Goal: Task Accomplishment & Management: Complete application form

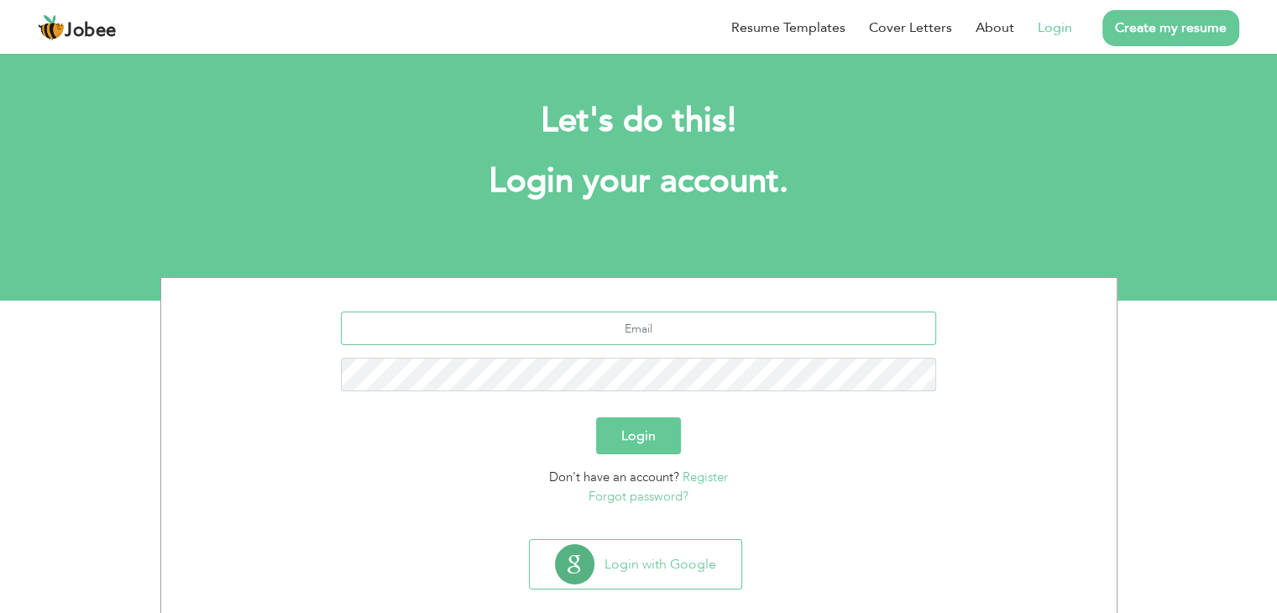
type input "[EMAIL_ADDRESS][DOMAIN_NAME]"
click at [644, 427] on button "Login" at bounding box center [638, 435] width 85 height 37
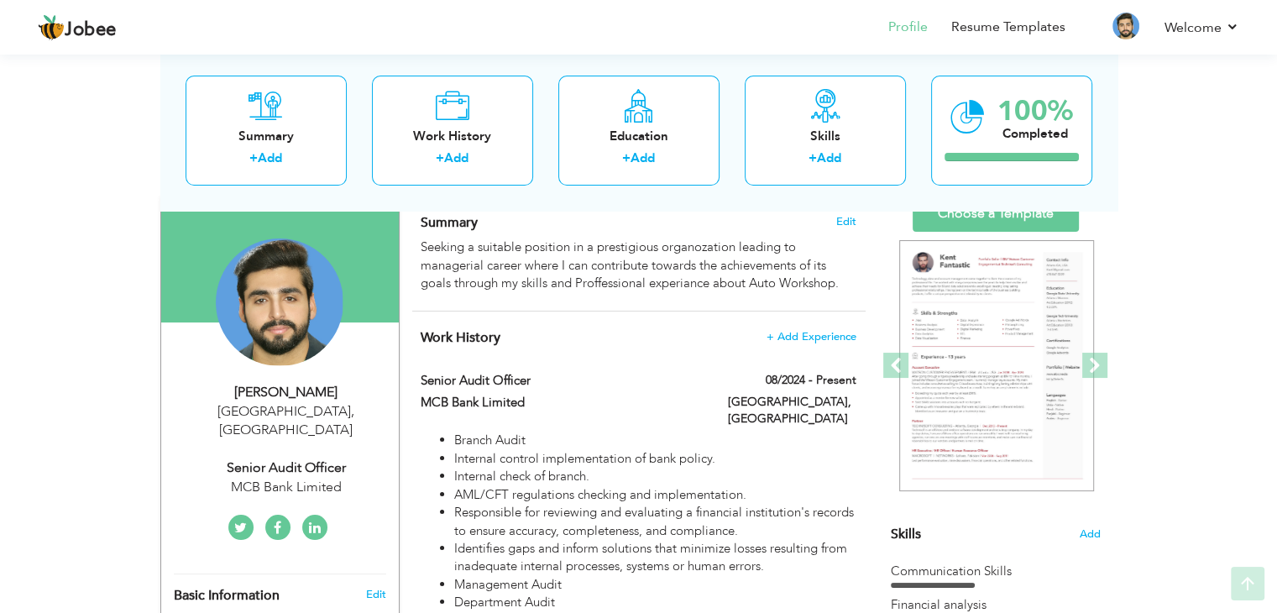
scroll to position [125, 0]
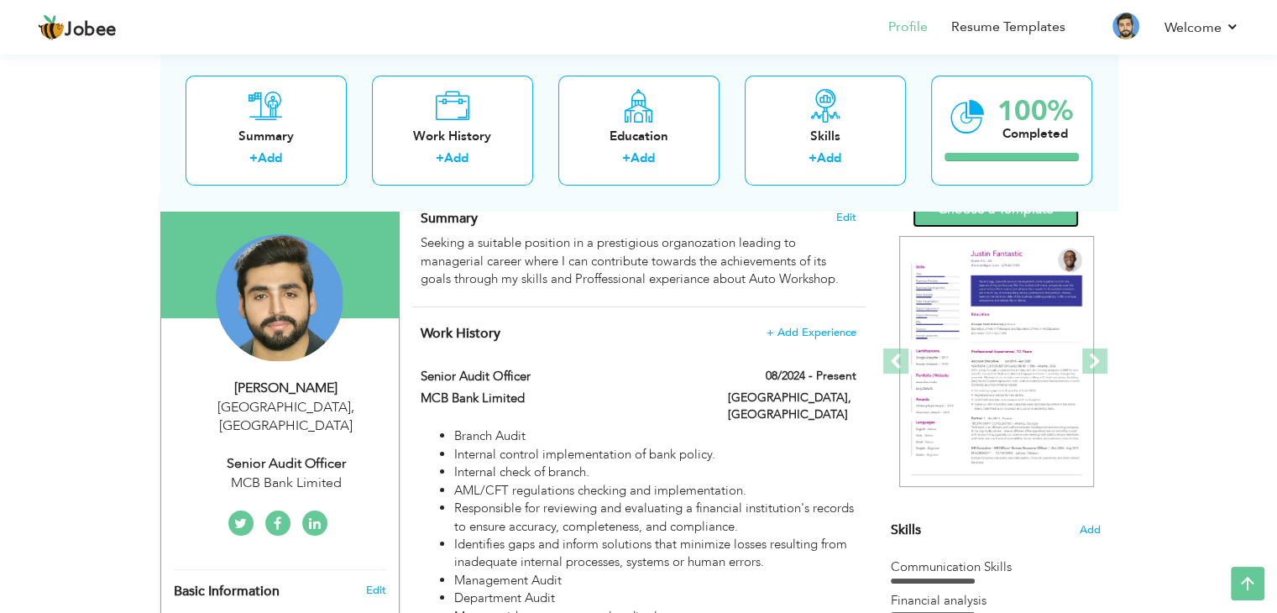
click at [1003, 212] on link "Choose a Template" at bounding box center [996, 209] width 166 height 36
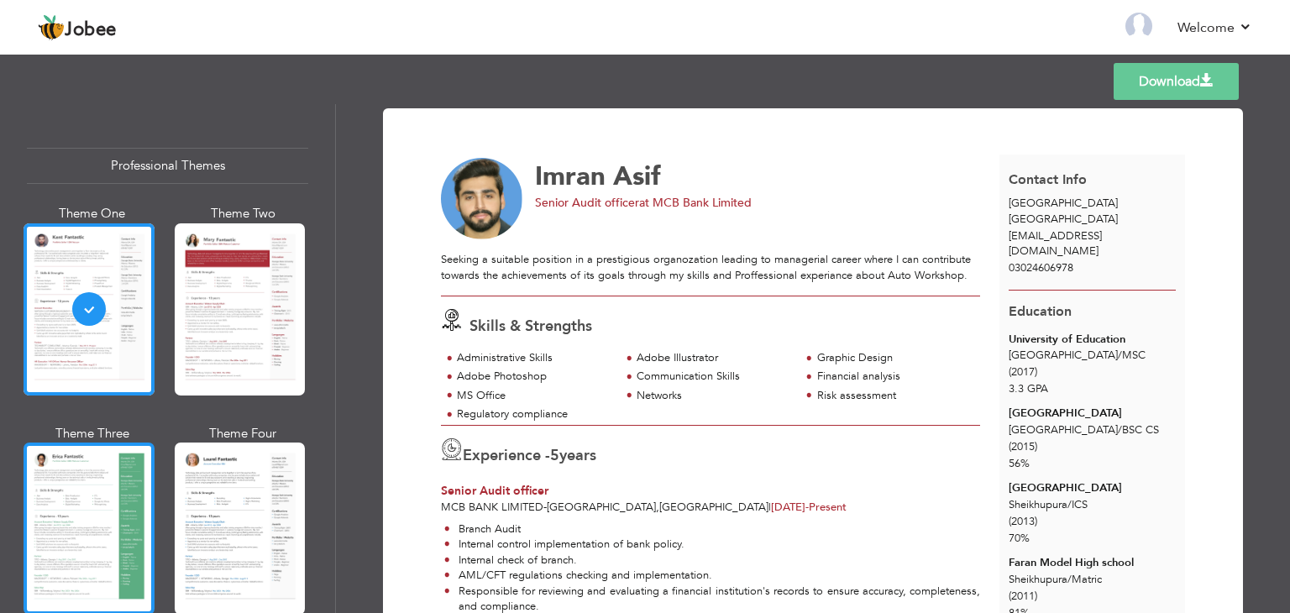
click at [113, 478] on div at bounding box center [89, 529] width 131 height 172
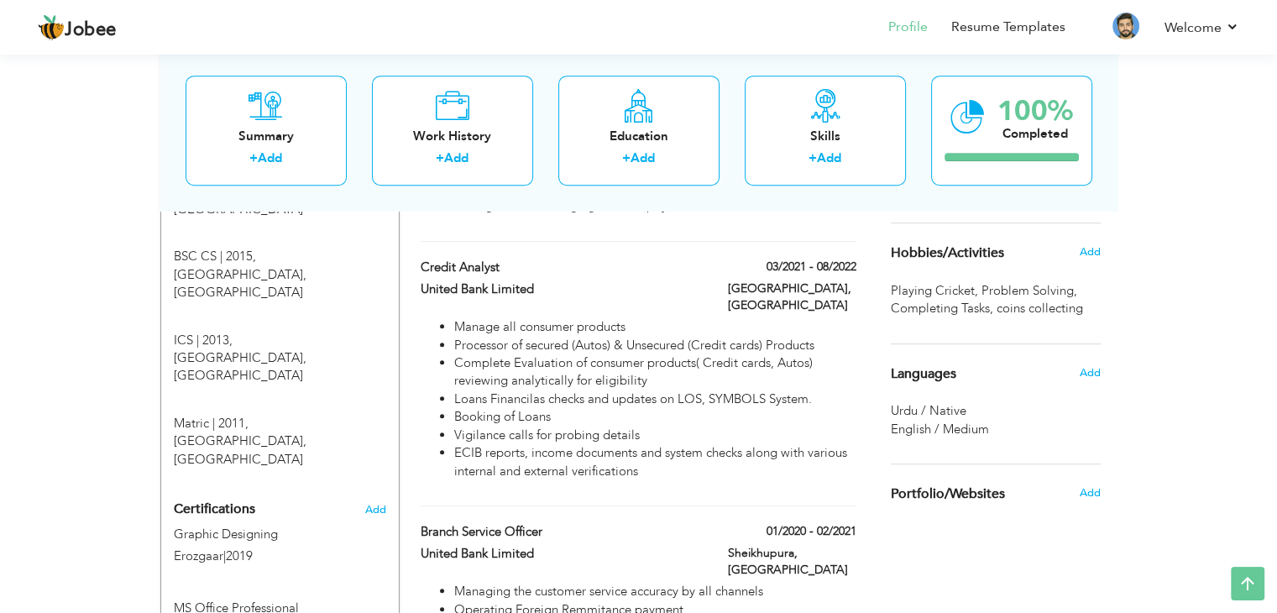
scroll to position [822, 0]
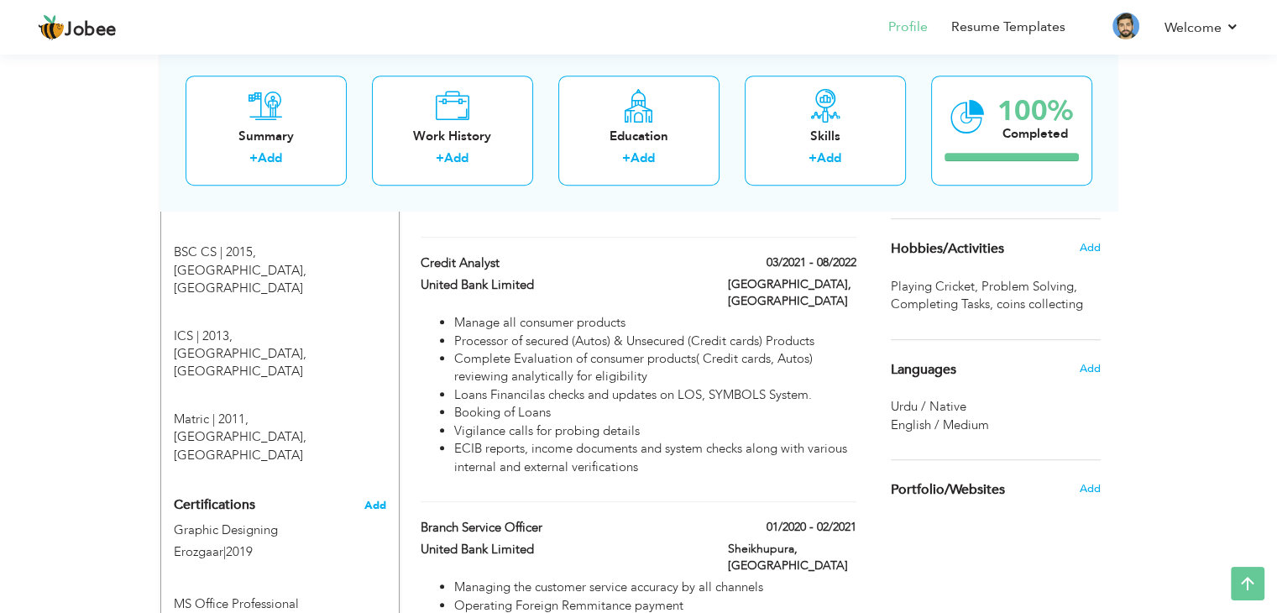
click at [380, 500] on span "Add" at bounding box center [375, 506] width 22 height 12
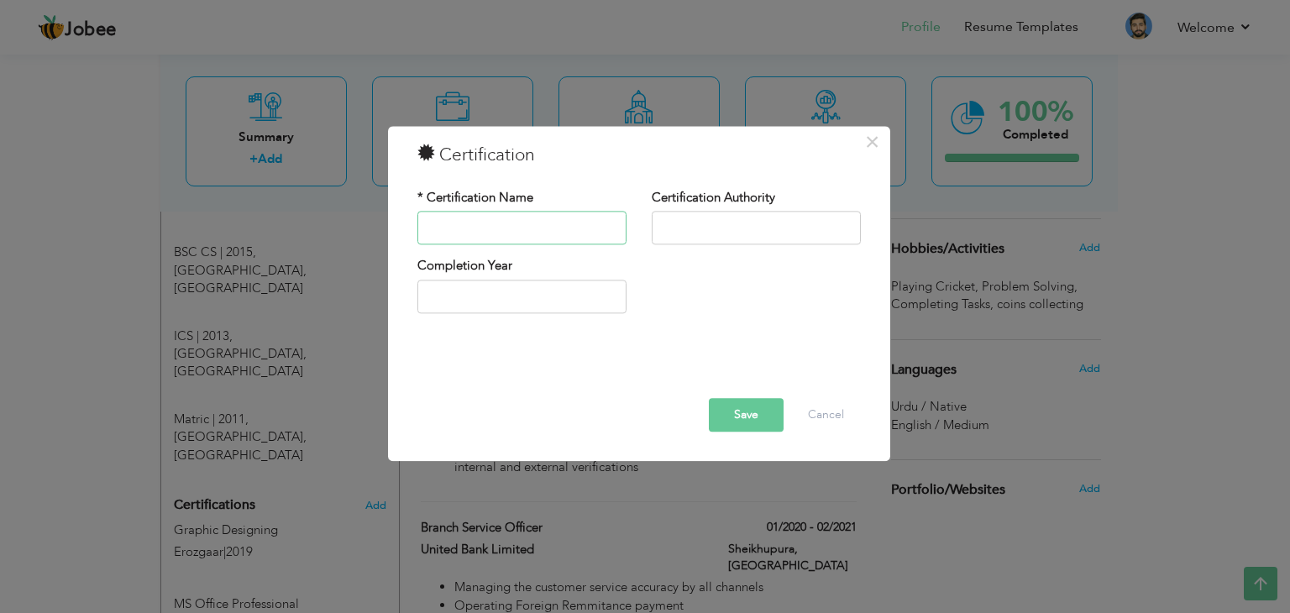
click at [499, 228] on input "text" at bounding box center [521, 229] width 209 height 34
type input "KNIME"
click at [746, 242] on input "text" at bounding box center [756, 229] width 209 height 34
type input "2025"
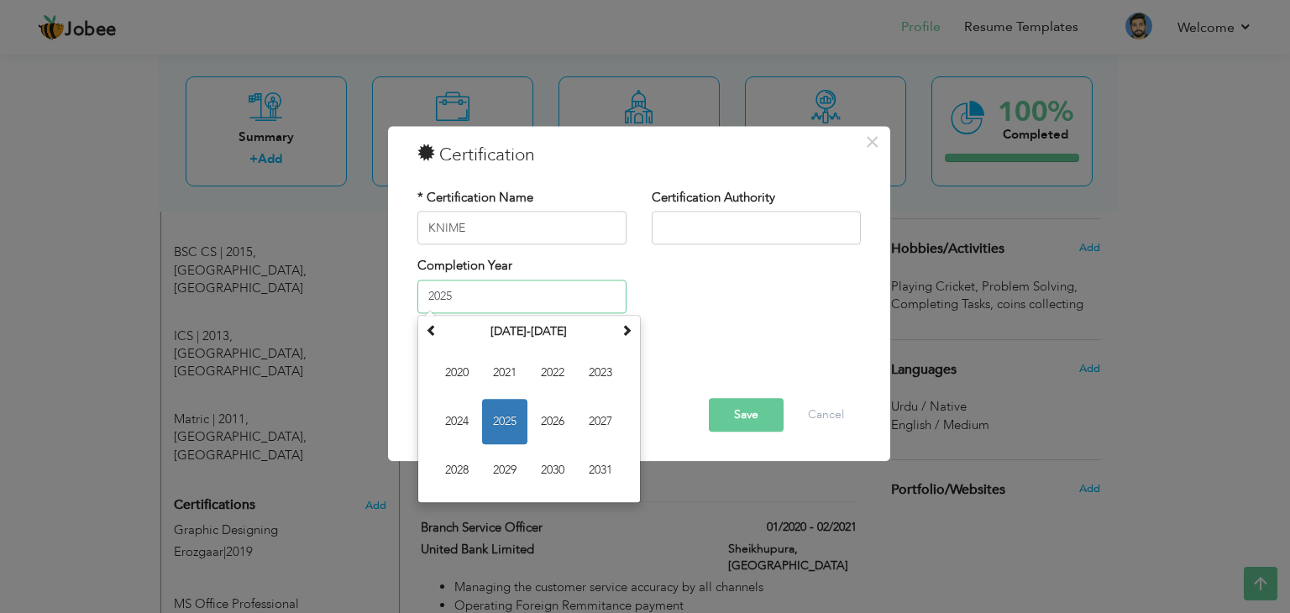
click at [559, 286] on input "2025" at bounding box center [521, 297] width 209 height 34
click at [491, 422] on span "2025" at bounding box center [504, 421] width 45 height 45
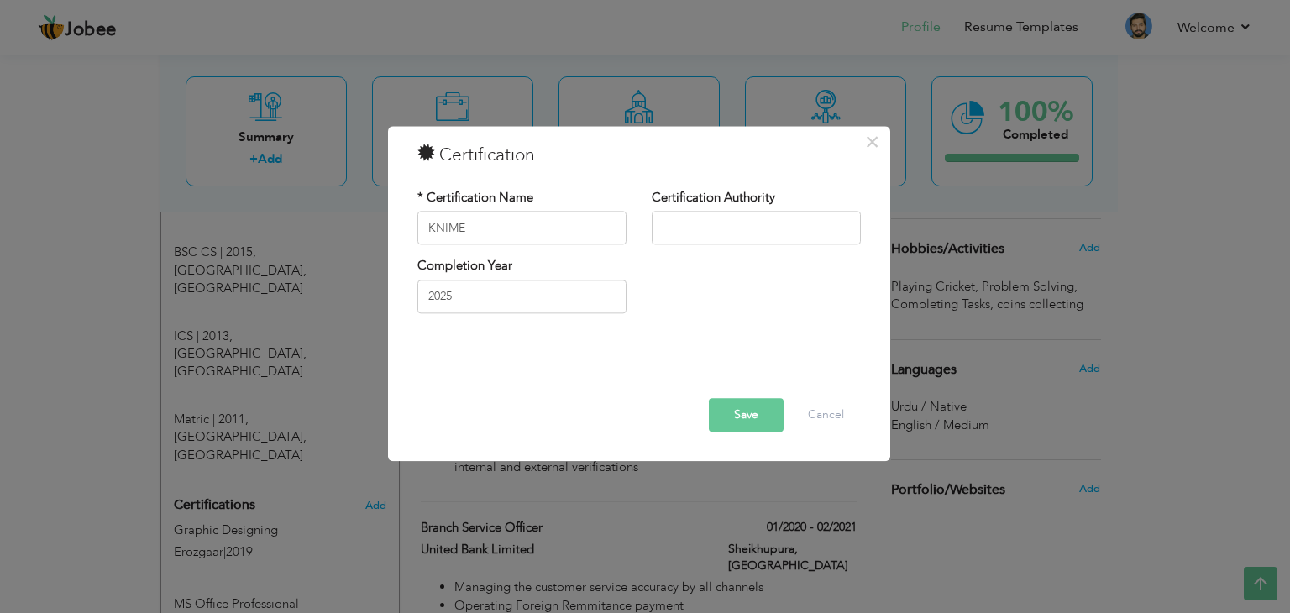
click at [752, 407] on button "Save" at bounding box center [746, 416] width 75 height 34
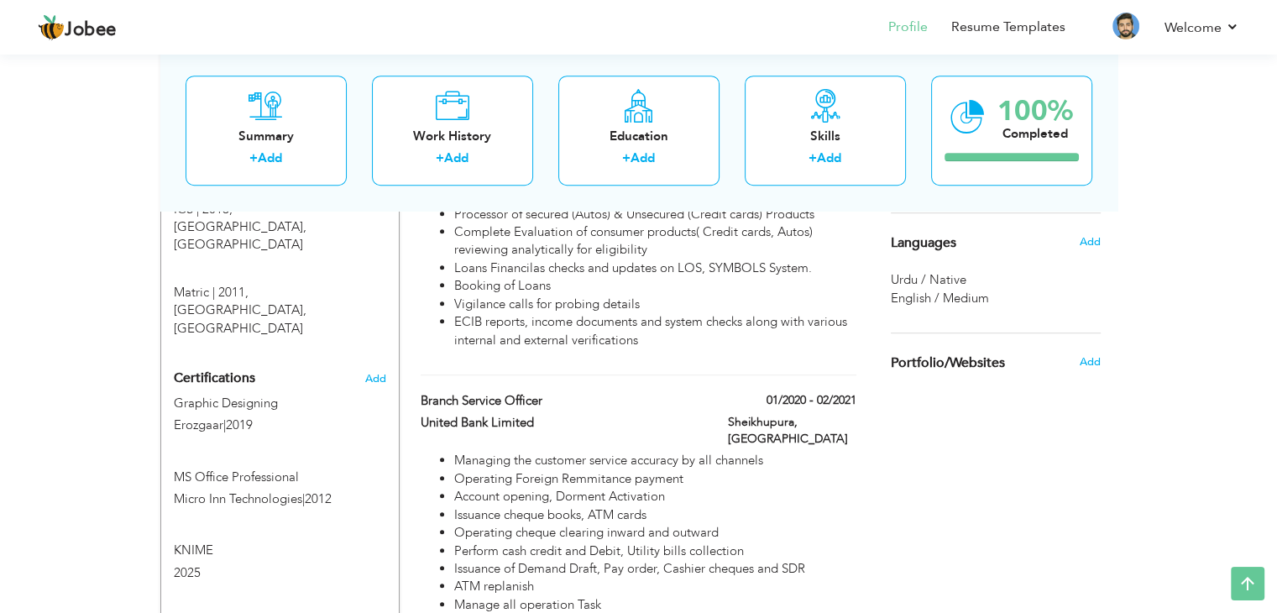
scroll to position [986, 0]
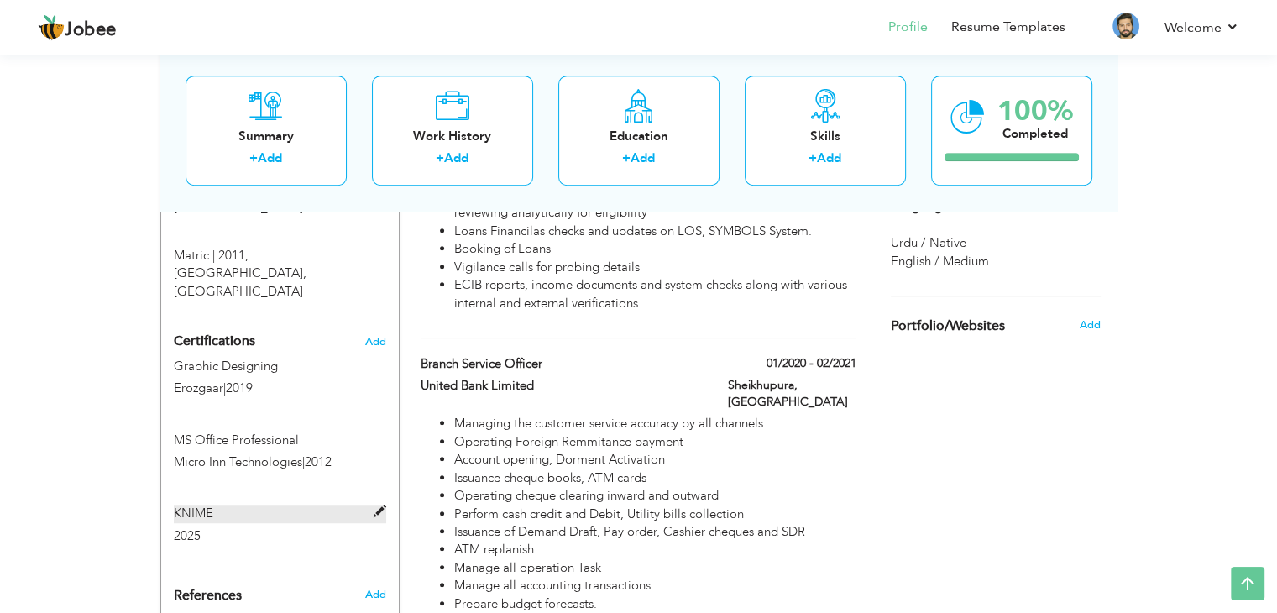
click at [251, 505] on label "KNIME" at bounding box center [280, 514] width 212 height 18
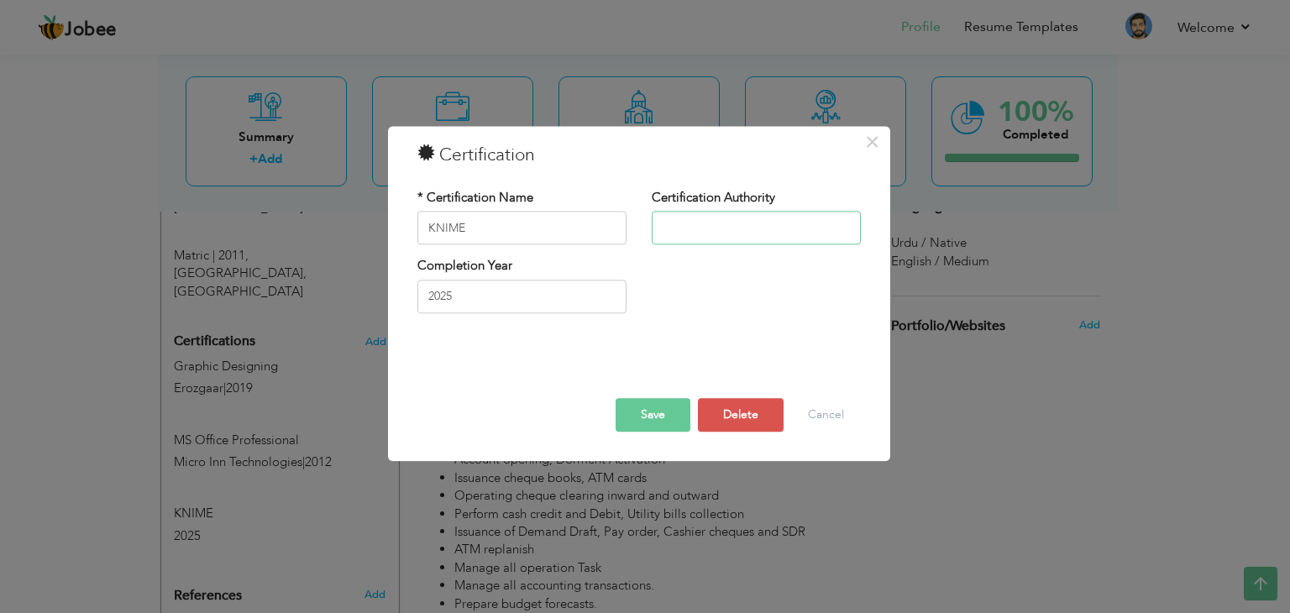
click at [708, 225] on input "text" at bounding box center [756, 229] width 209 height 34
type input "O"
type input "open source Level 1"
click at [642, 426] on button "Save" at bounding box center [653, 416] width 75 height 34
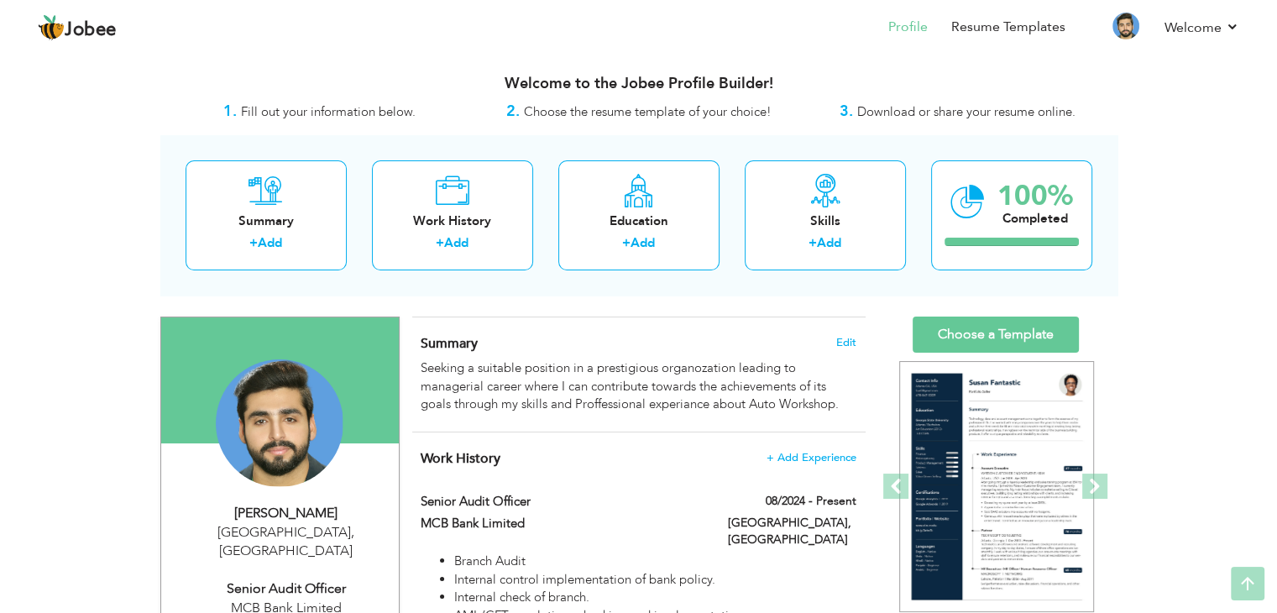
scroll to position [0, 0]
click at [994, 321] on link "Choose a Template" at bounding box center [996, 335] width 166 height 36
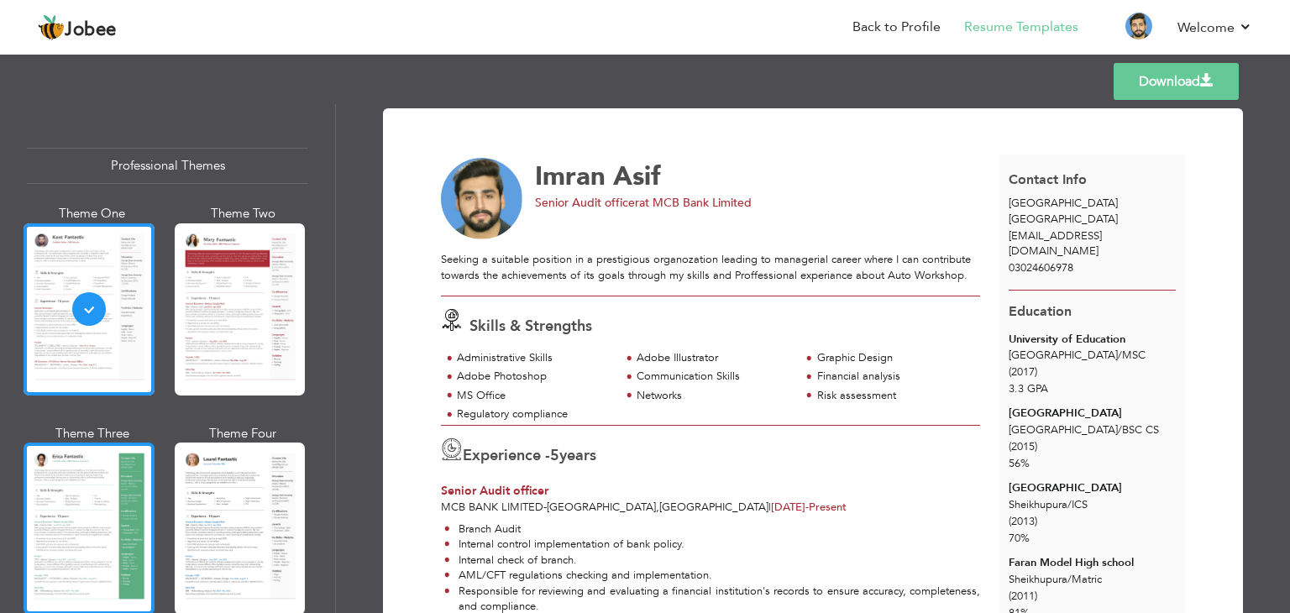
click at [107, 509] on div at bounding box center [89, 529] width 131 height 172
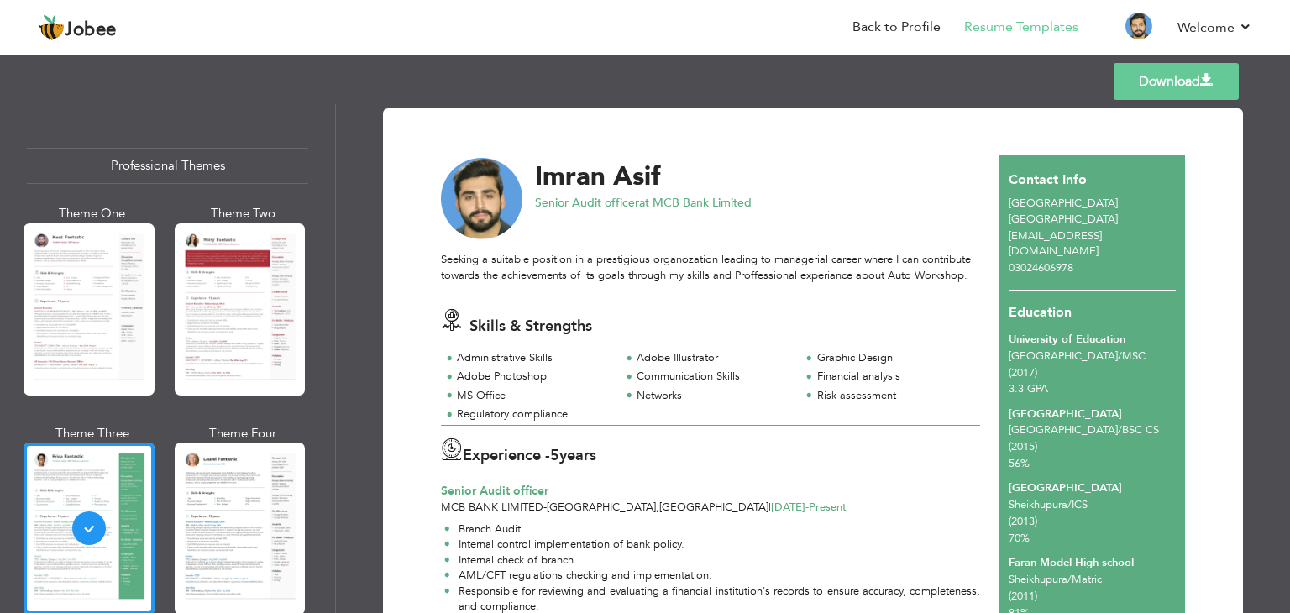
drag, startPoint x: 1283, startPoint y: 242, endPoint x: 1289, endPoint y: 232, distance: 11.7
click at [1289, 232] on div "Download [PERSON_NAME] Senior Audit officer at MCB Bank Limited MS Office" at bounding box center [813, 358] width 954 height 509
click at [1164, 74] on link "Download" at bounding box center [1176, 81] width 125 height 37
